Goal: Information Seeking & Learning: Learn about a topic

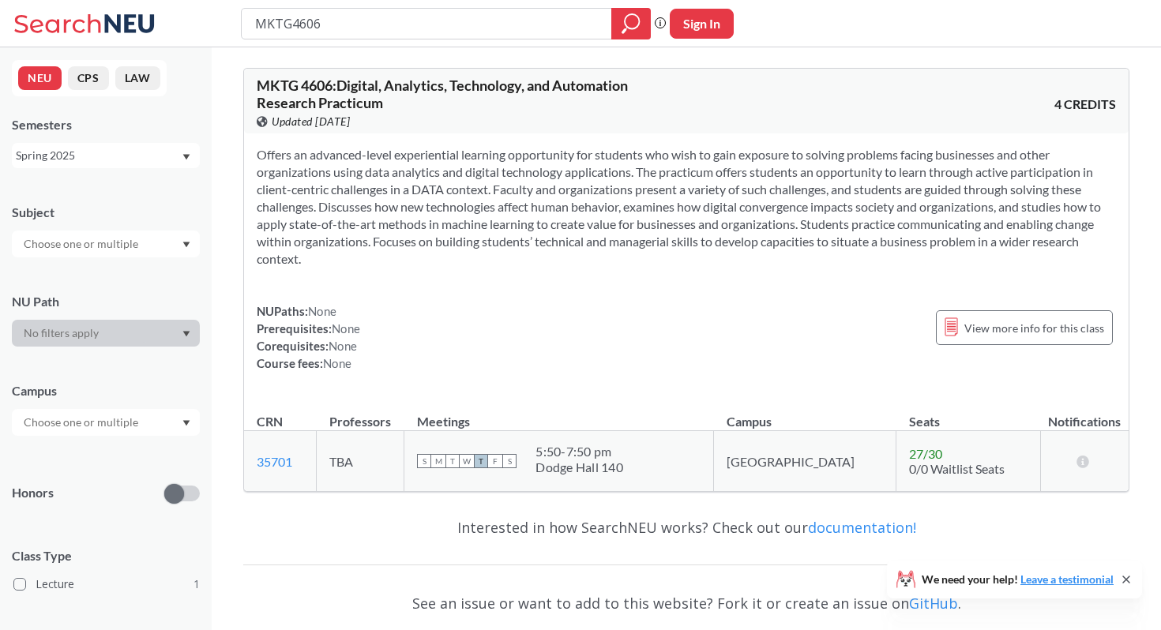
drag, startPoint x: 494, startPoint y: 115, endPoint x: 586, endPoint y: 305, distance: 211.6
click at [586, 305] on div "MKTG 4606 : Digital, Analytics, Technology, and Automation Research Practicum V…" at bounding box center [686, 280] width 886 height 424
click at [586, 305] on div "NUPaths: None Prerequisites: None Corequisites: None Course fees: None View mor…" at bounding box center [686, 338] width 859 height 70
click at [1045, 332] on span "View more info for this class" at bounding box center [1034, 328] width 140 height 20
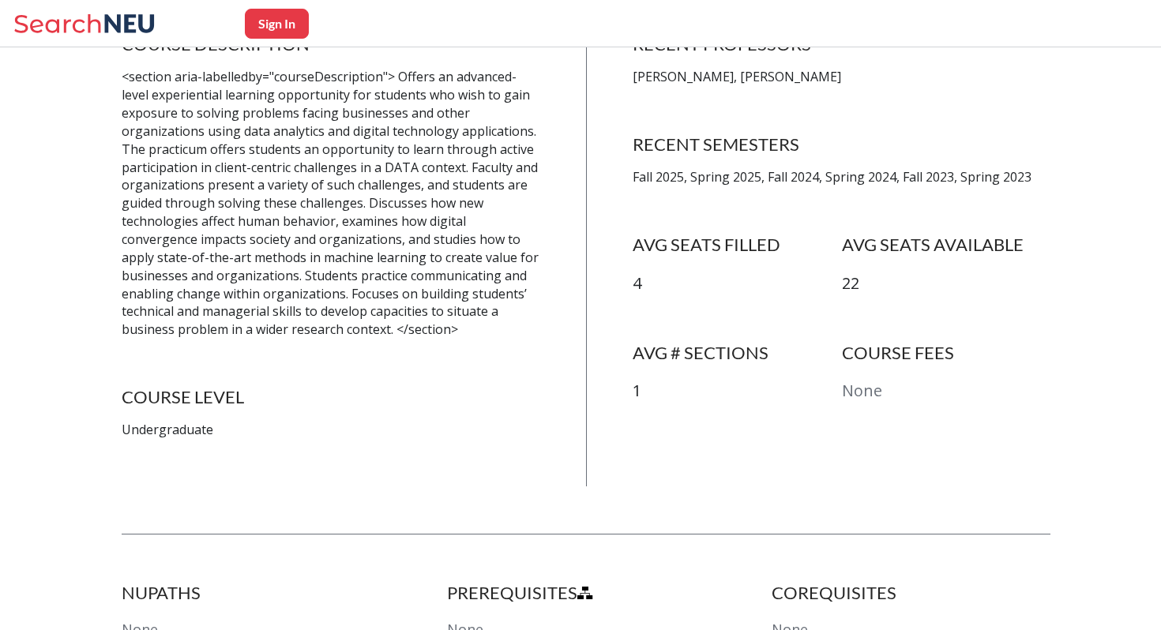
scroll to position [263, 0]
